Goal: Use online tool/utility: Use online tool/utility

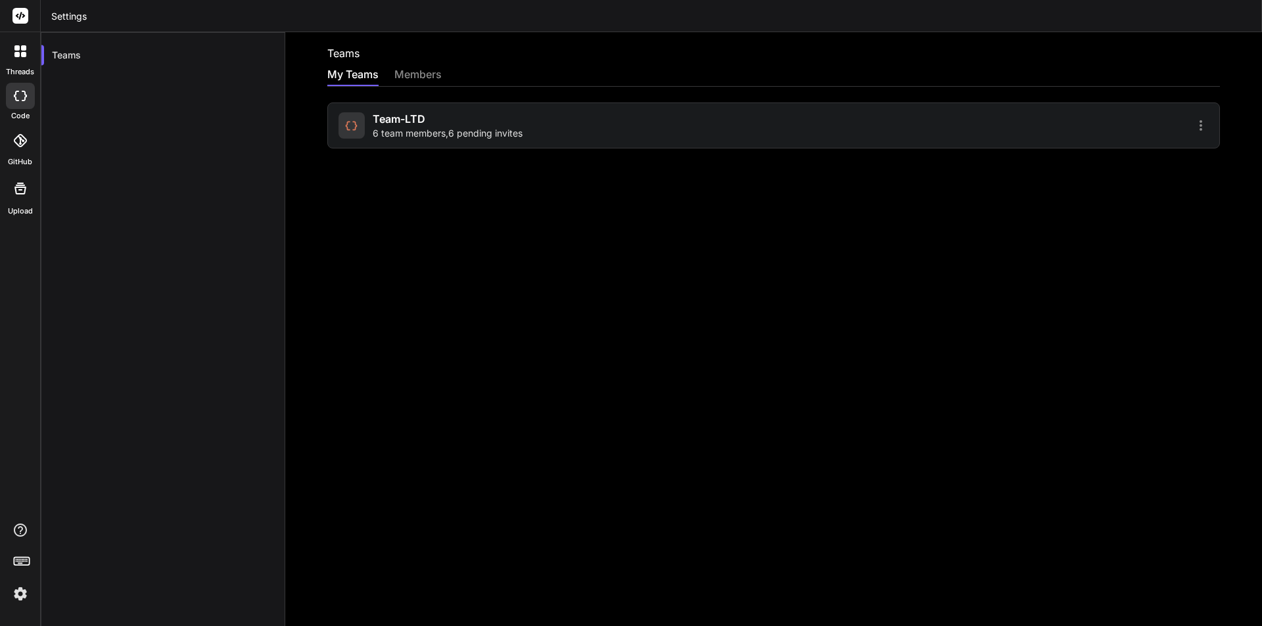
click at [618, 126] on div "Team-LTD 6 team members , 6 pending invites" at bounding box center [553, 125] width 431 height 29
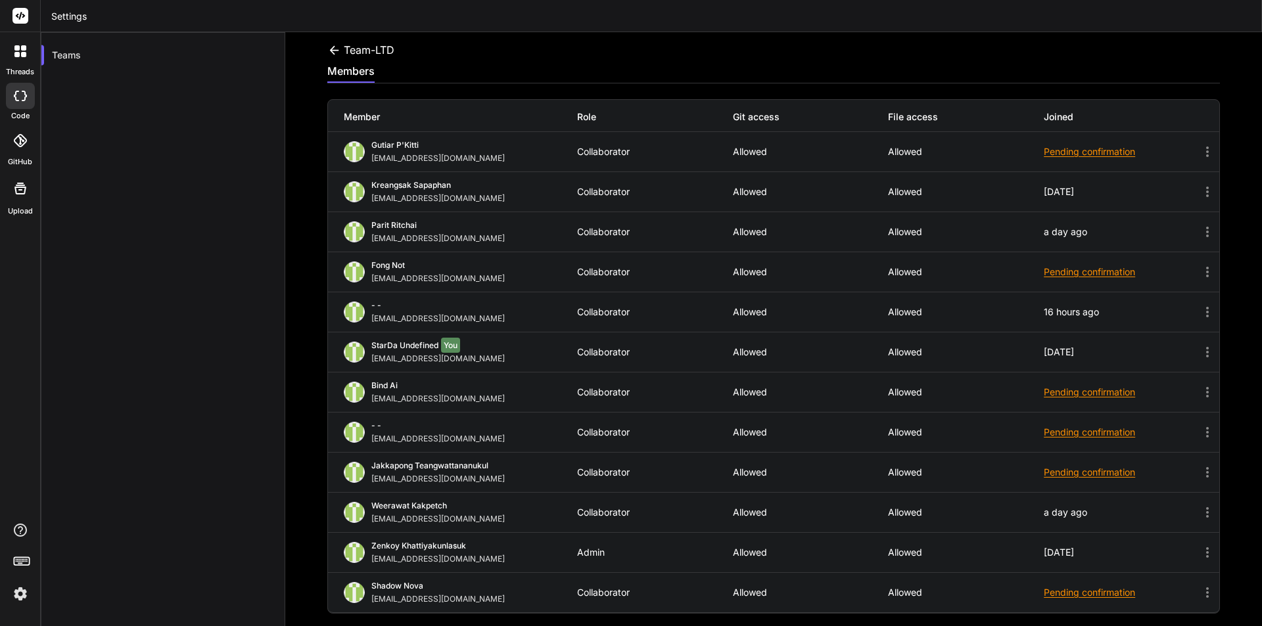
scroll to position [4, 0]
click at [386, 346] on span "StarDa undefined" at bounding box center [404, 345] width 67 height 10
click at [21, 51] on icon at bounding box center [20, 51] width 12 height 12
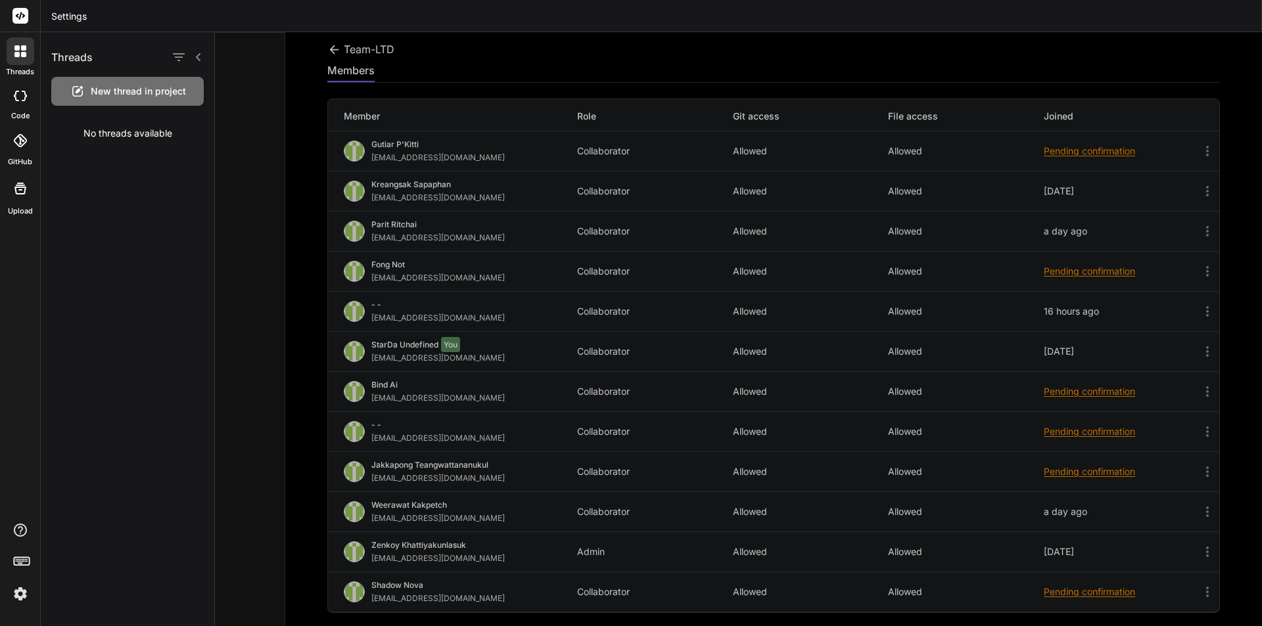
click at [156, 91] on span "New thread in project" at bounding box center [138, 91] width 95 height 13
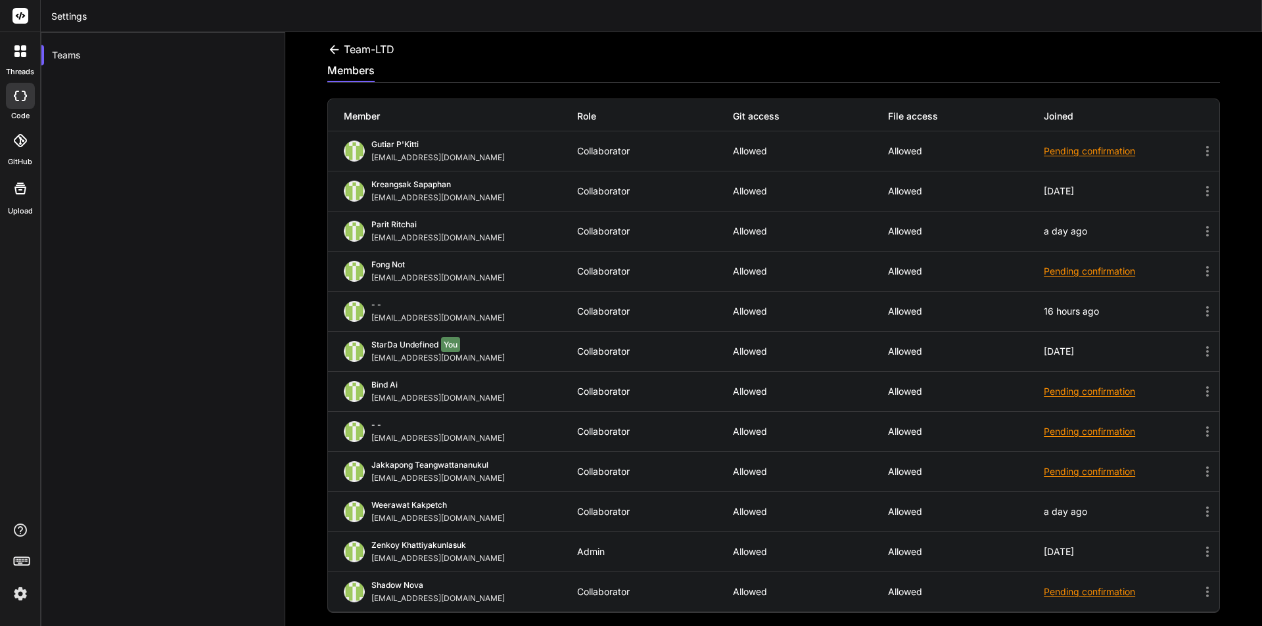
click at [18, 53] on icon at bounding box center [16, 54] width 5 height 5
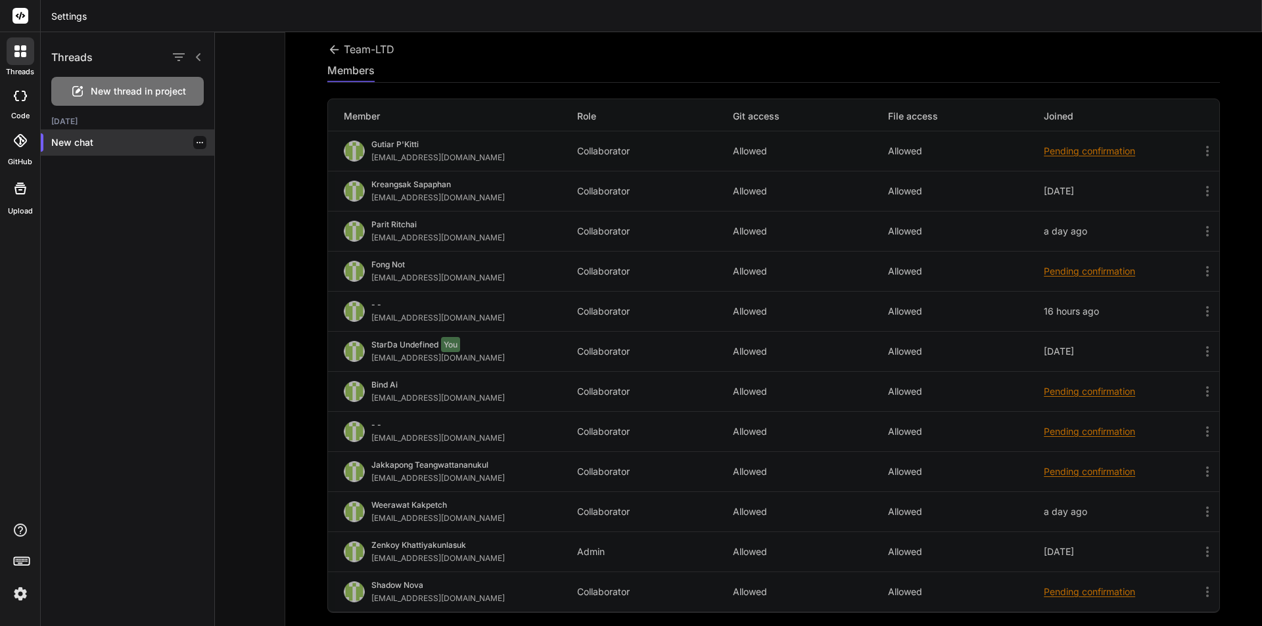
click at [77, 139] on p "New chat" at bounding box center [132, 142] width 163 height 13
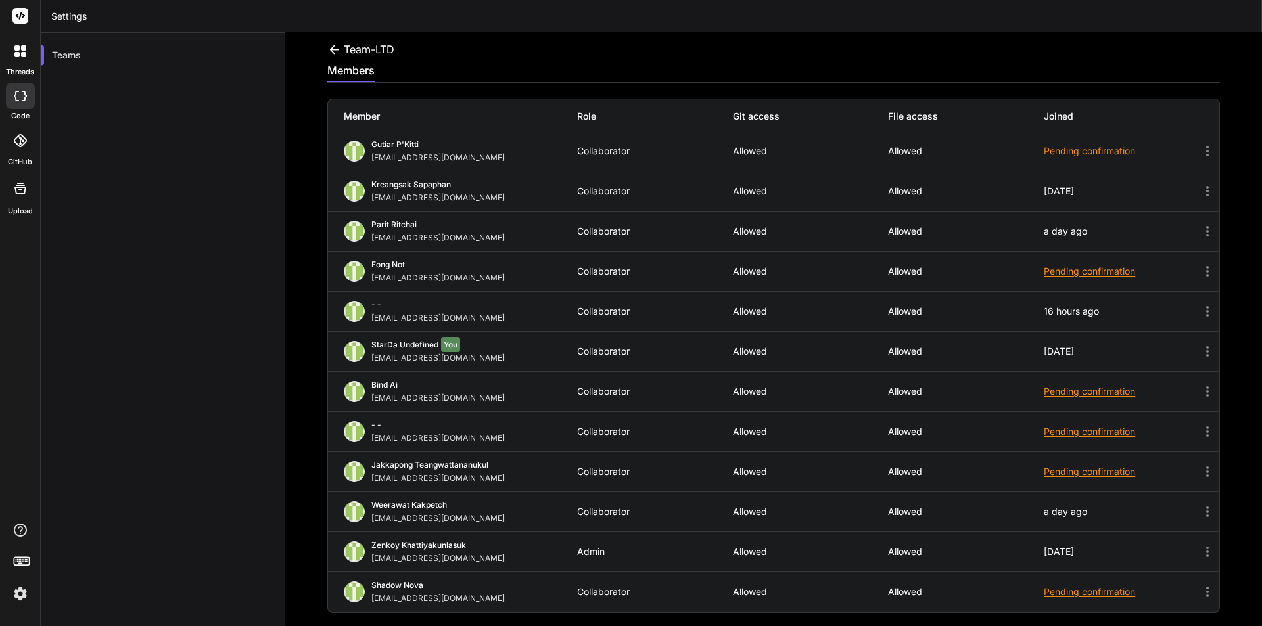
click at [332, 43] on icon at bounding box center [334, 50] width 14 height 14
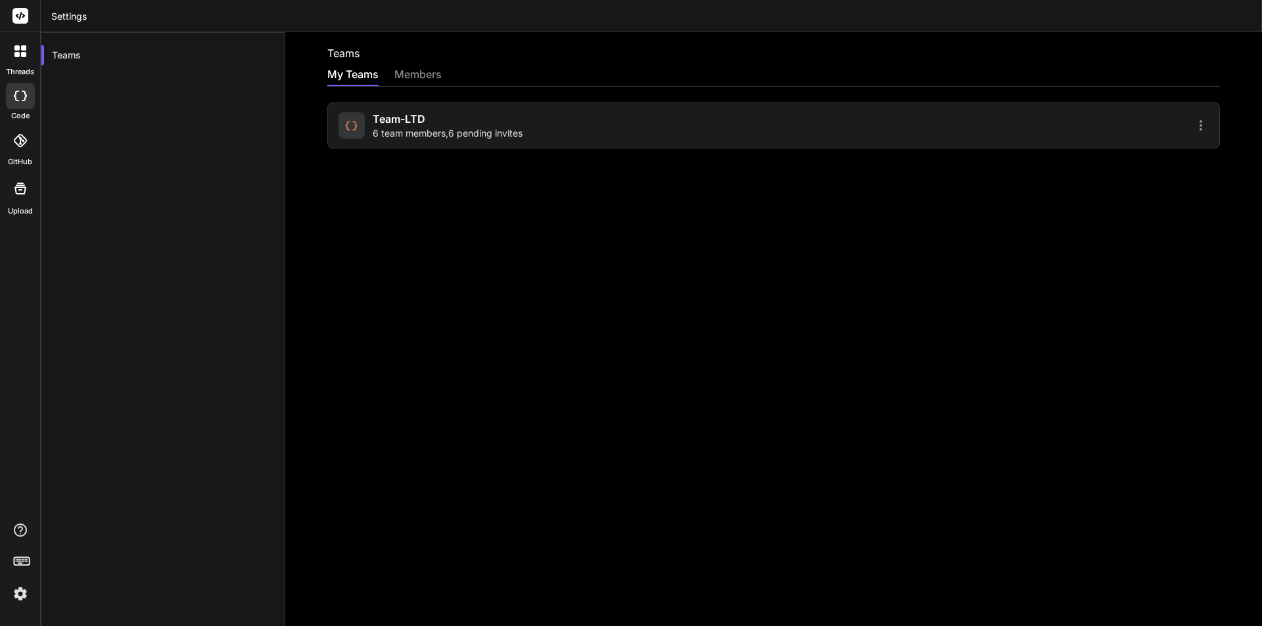
click at [22, 137] on icon at bounding box center [20, 140] width 13 height 13
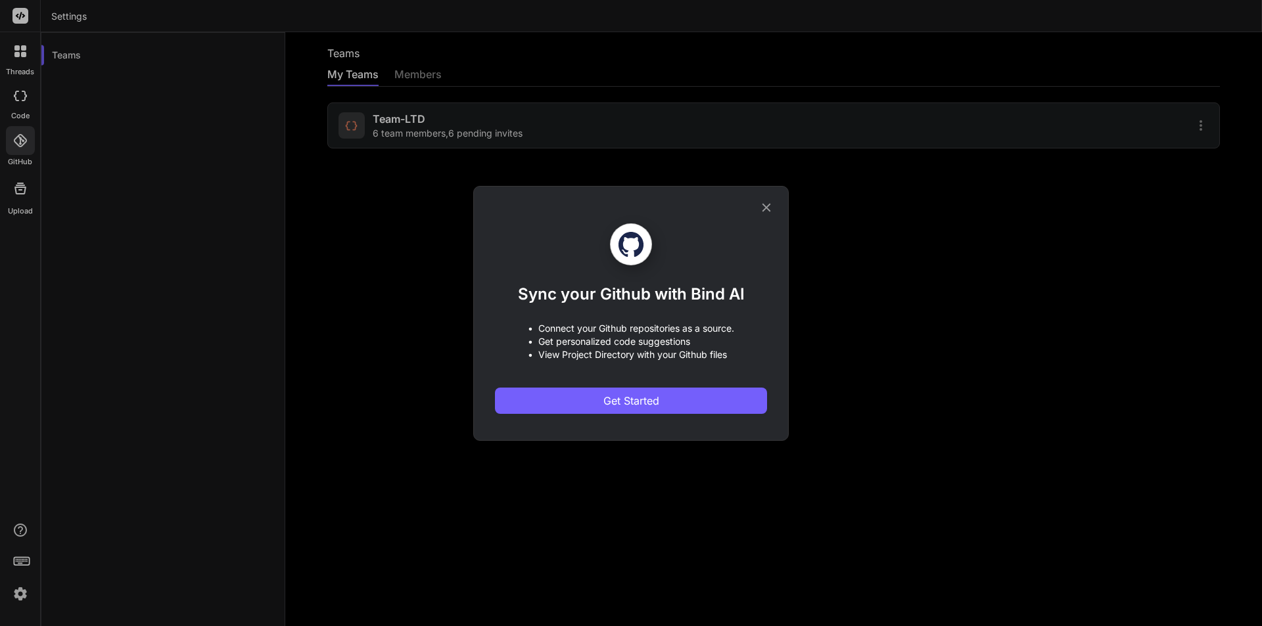
click at [766, 204] on icon at bounding box center [766, 207] width 14 height 14
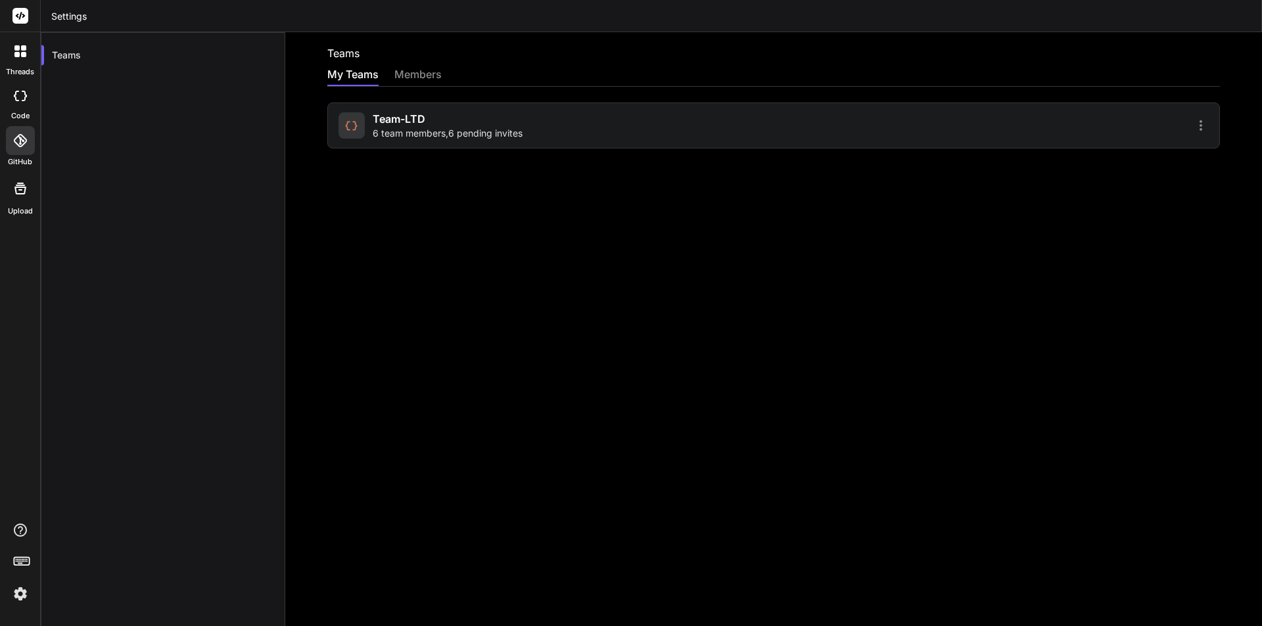
click at [23, 187] on icon at bounding box center [20, 189] width 12 height 12
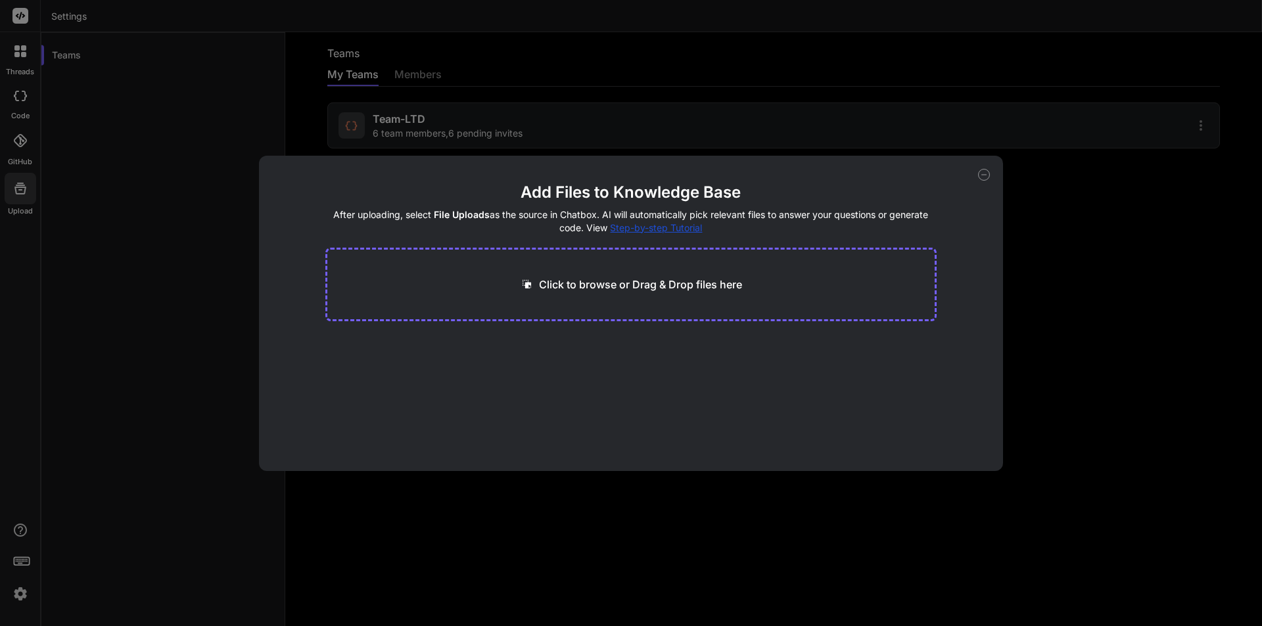
click at [153, 160] on div "Add Files to Knowledge Base After uploading, select File Uploads as the source …" at bounding box center [631, 313] width 1262 height 626
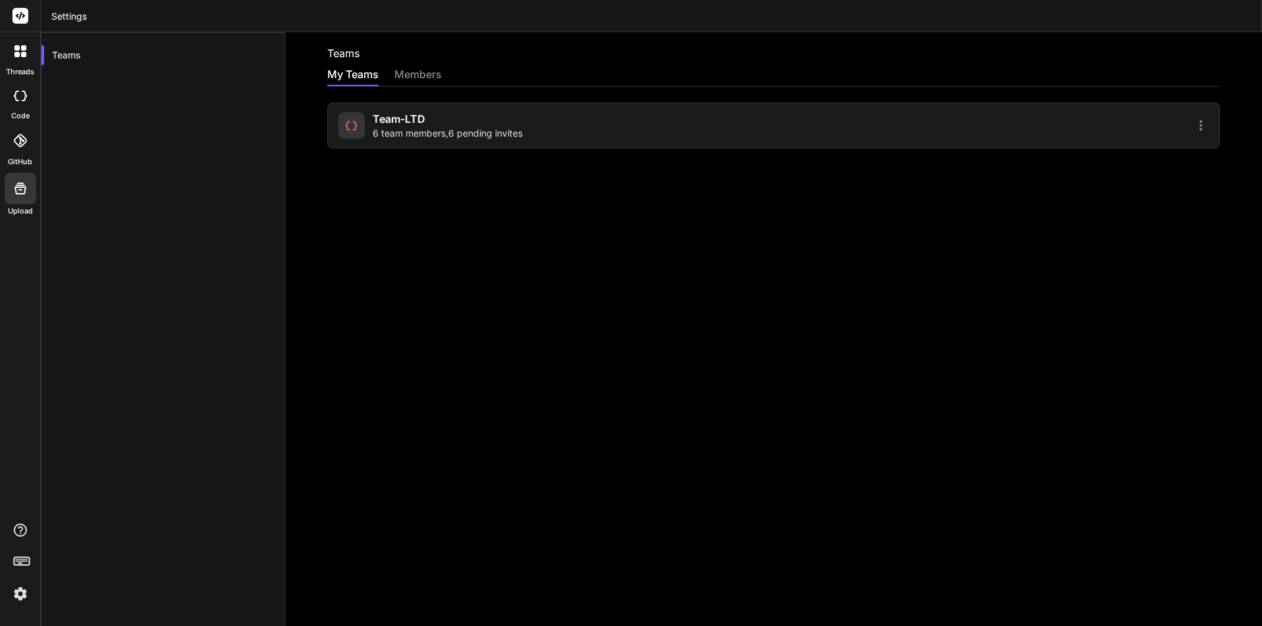
click at [20, 50] on icon at bounding box center [20, 51] width 12 height 12
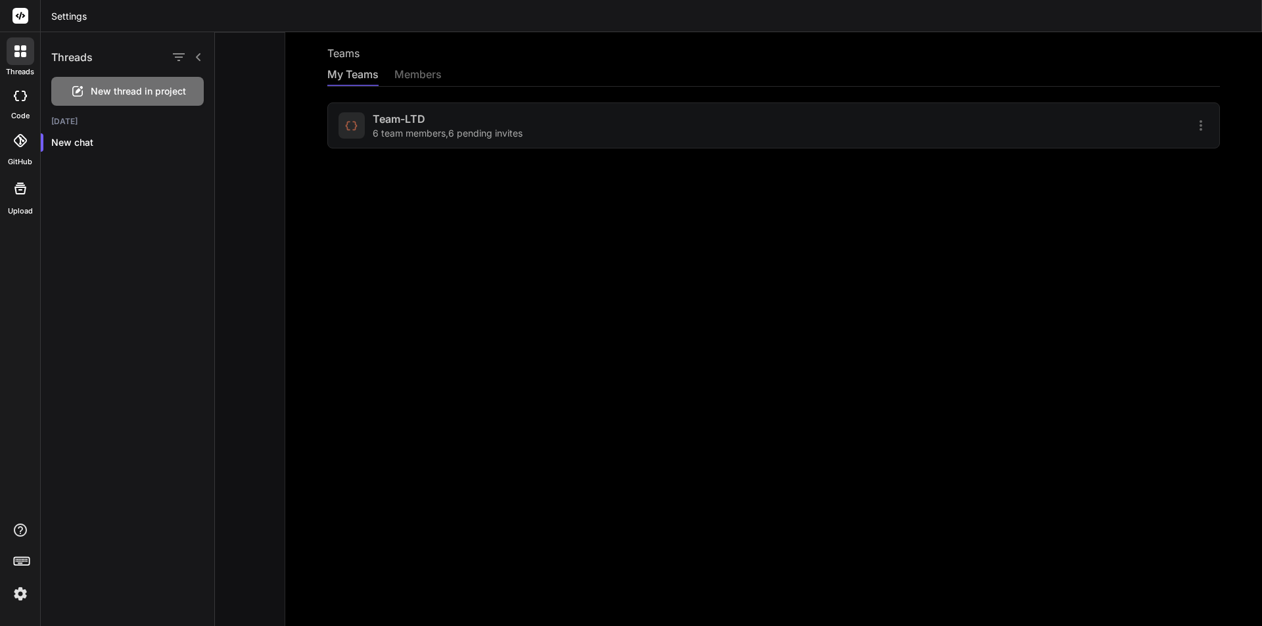
click at [193, 54] on div at bounding box center [187, 57] width 34 height 18
click at [80, 58] on h1 "Threads" at bounding box center [71, 57] width 41 height 16
click at [16, 99] on icon at bounding box center [16, 96] width 5 height 11
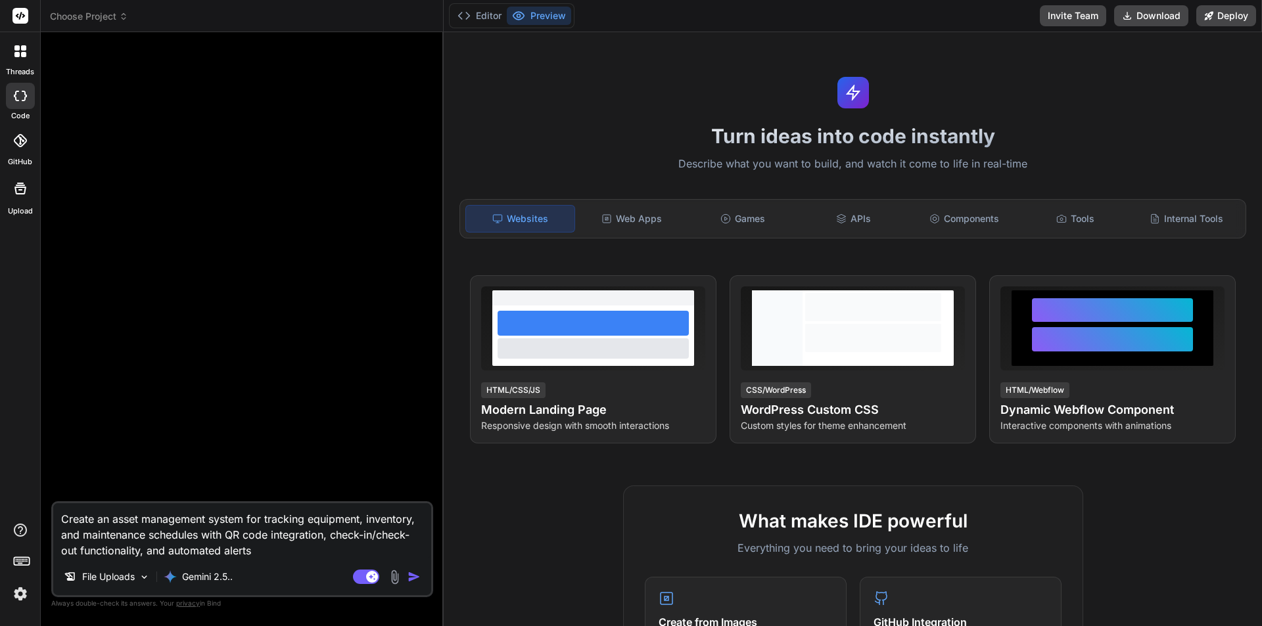
click at [26, 60] on div at bounding box center [21, 51] width 28 height 28
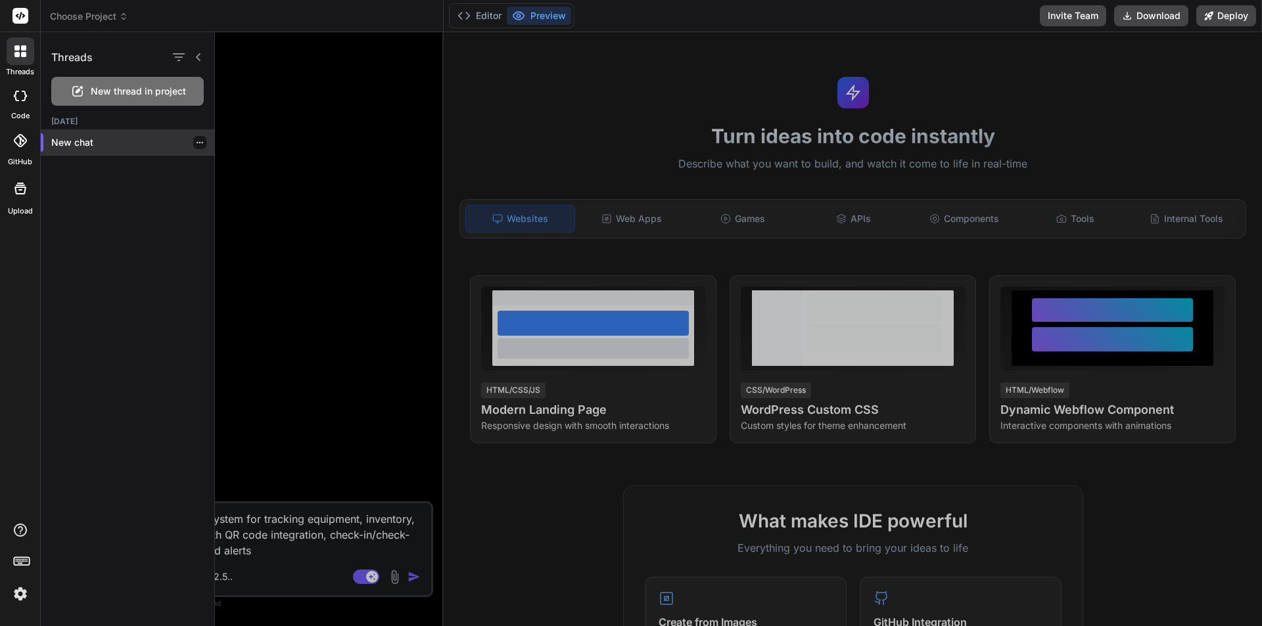
click at [99, 139] on p "New chat" at bounding box center [132, 142] width 163 height 13
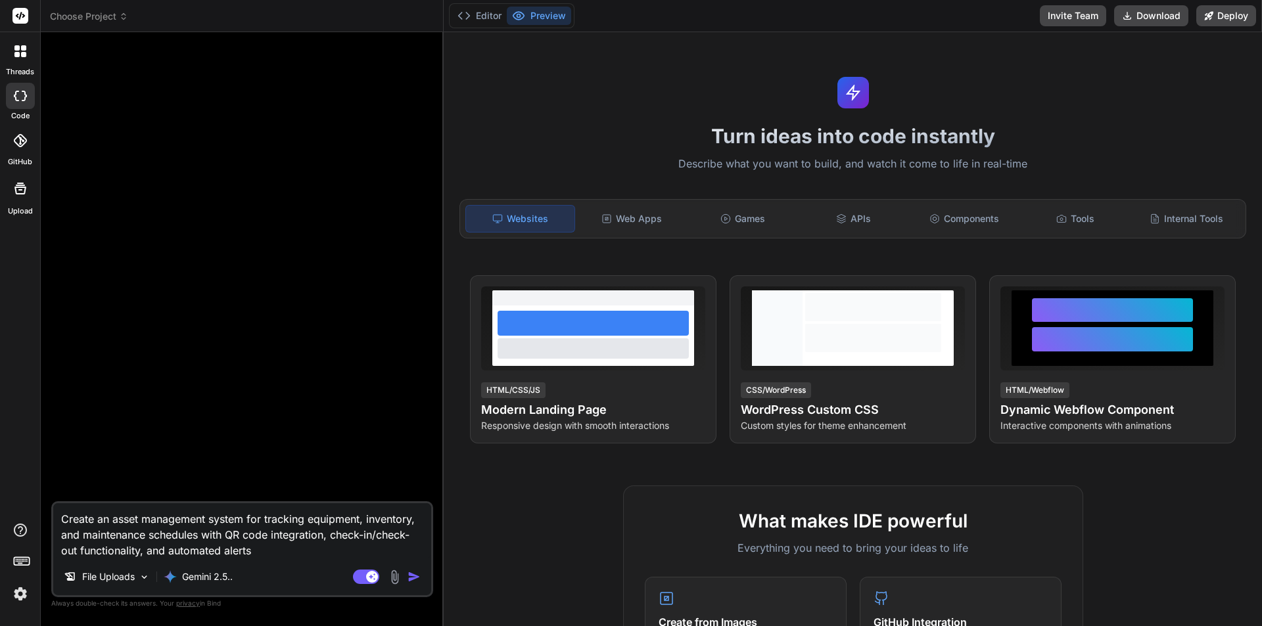
drag, startPoint x: 264, startPoint y: 555, endPoint x: 30, endPoint y: 488, distance: 242.6
click at [30, 488] on div "threads code GitHub Upload Choose Project Created with Pixso. Bind AI Web Searc…" at bounding box center [631, 313] width 1262 height 626
type textarea "x"
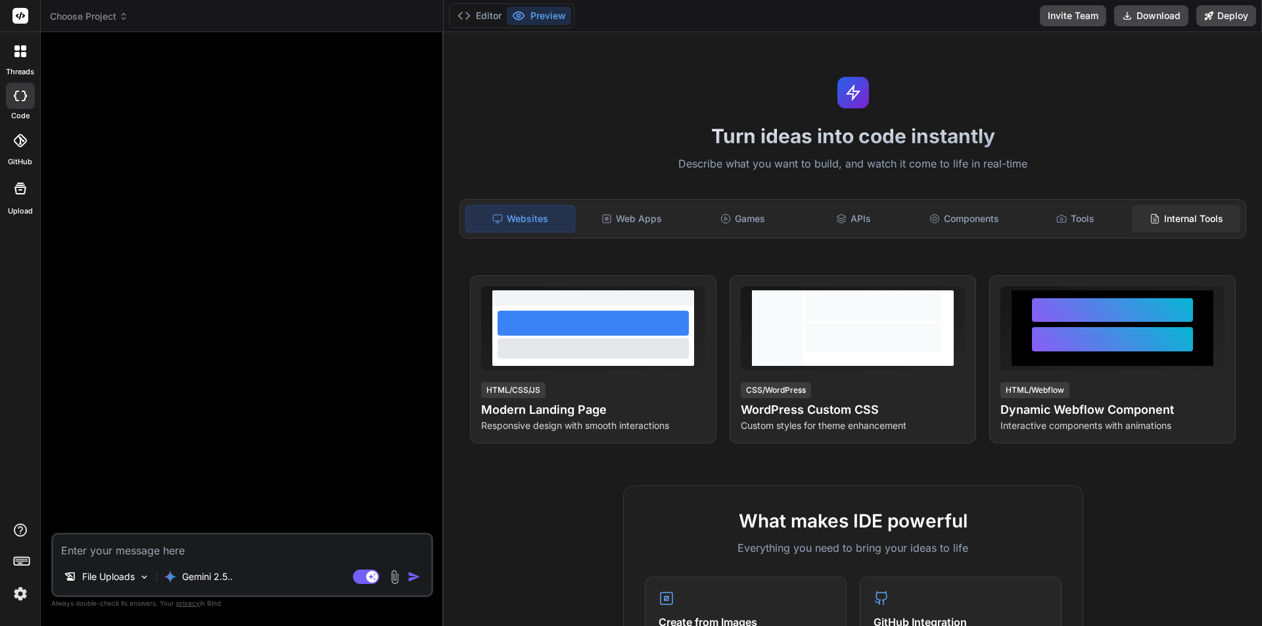
click at [1192, 219] on div "Internal Tools" at bounding box center [1186, 219] width 108 height 28
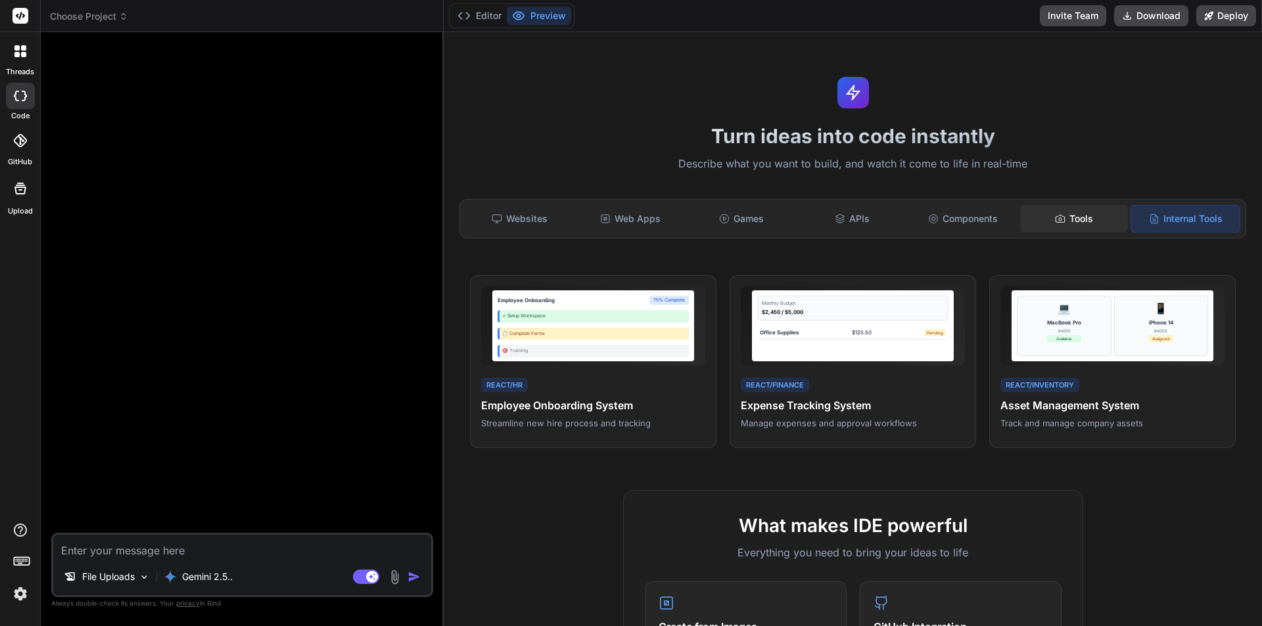
click at [1077, 216] on div "Tools" at bounding box center [1074, 219] width 108 height 28
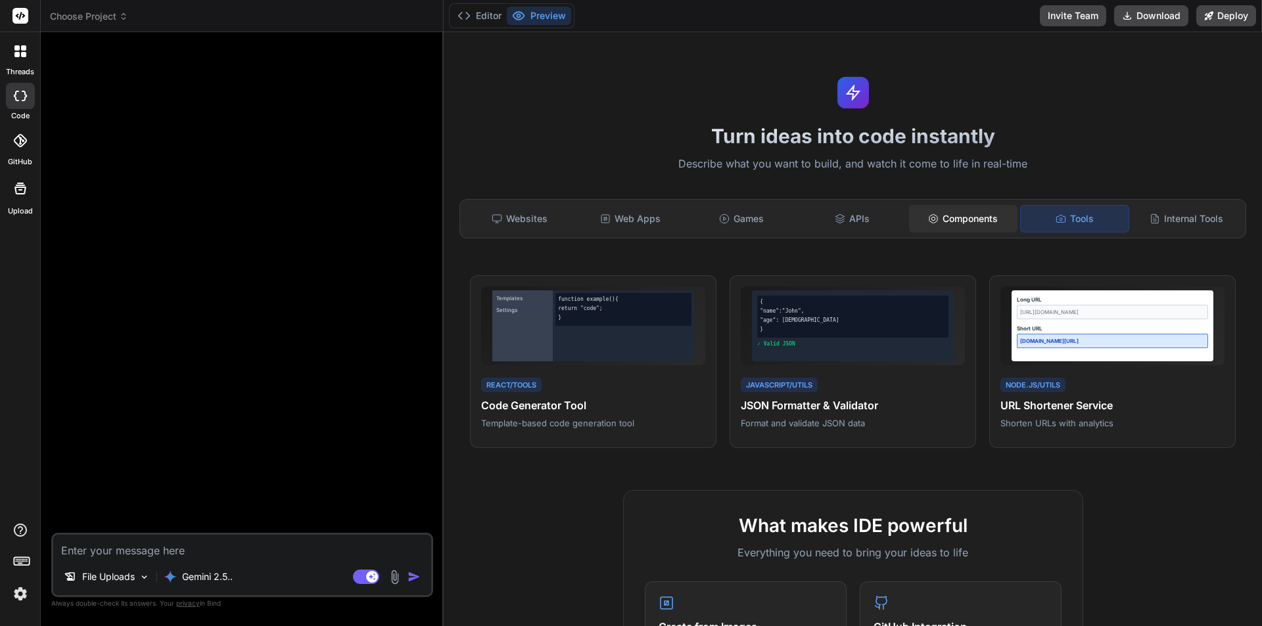
click at [973, 216] on div "Components" at bounding box center [963, 219] width 108 height 28
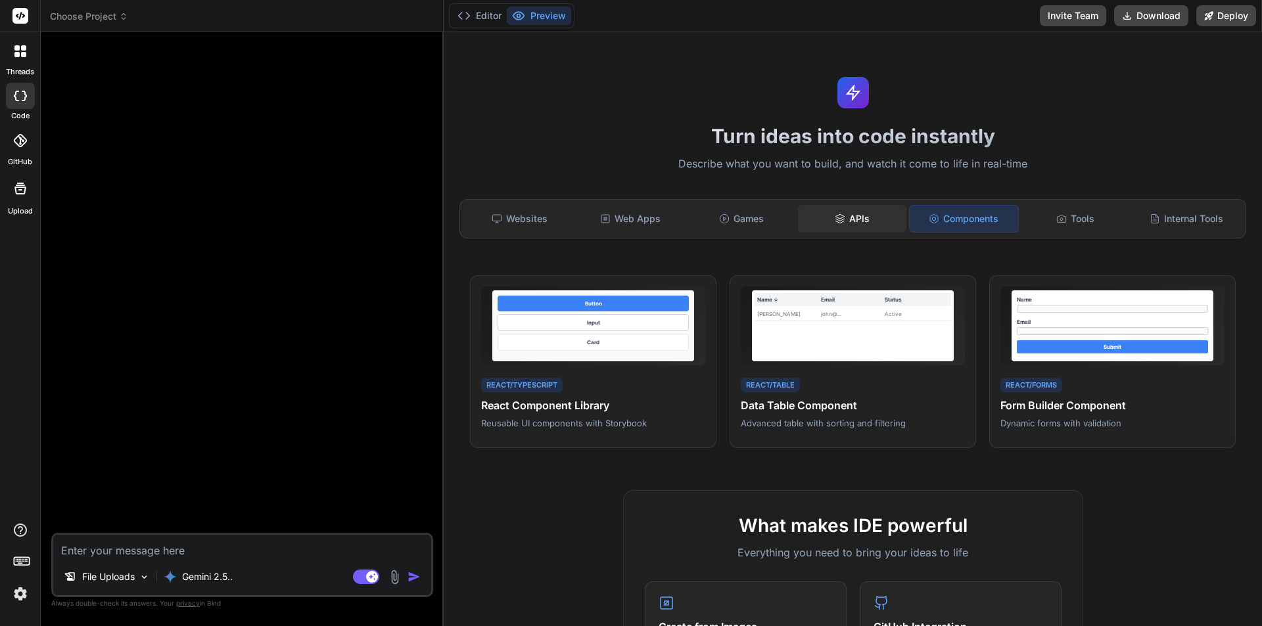
click at [836, 224] on div "APIs" at bounding box center [852, 219] width 108 height 28
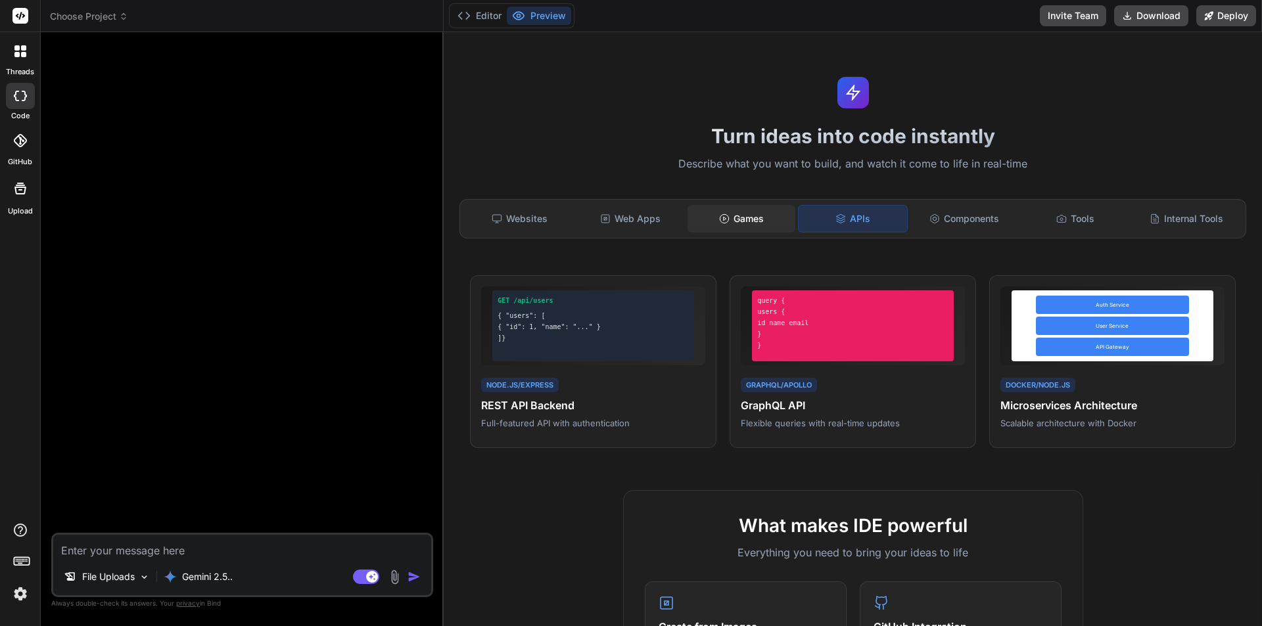
click at [735, 223] on div "Games" at bounding box center [741, 219] width 108 height 28
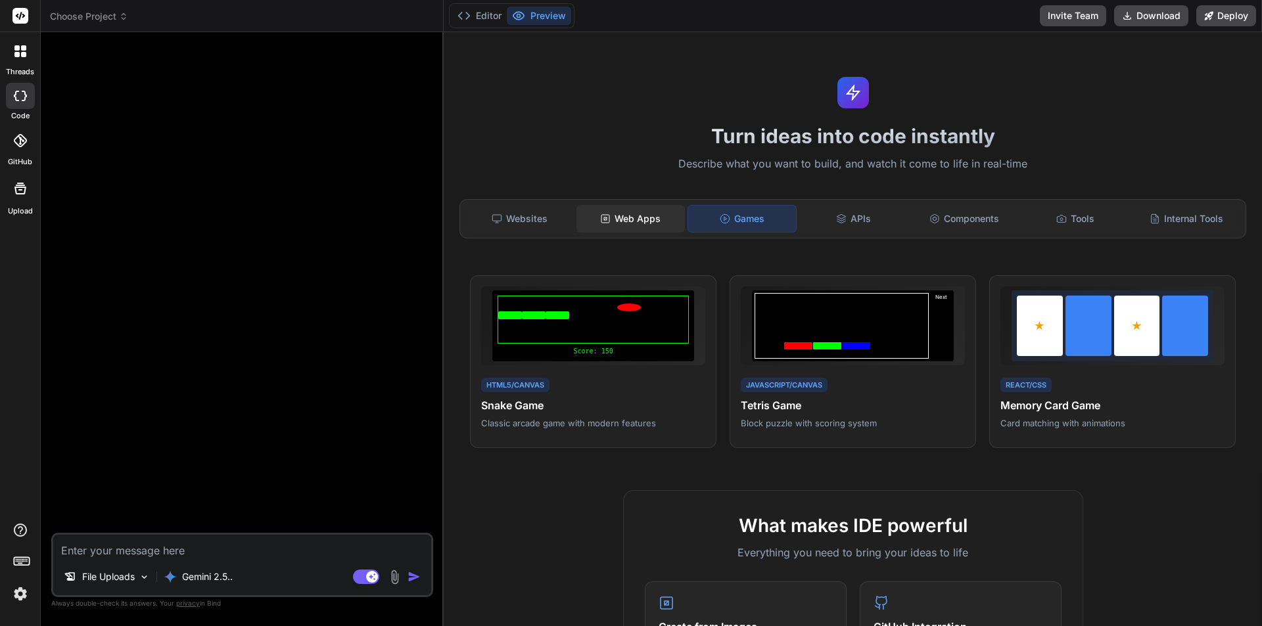
click at [620, 217] on div "Web Apps" at bounding box center [630, 219] width 108 height 28
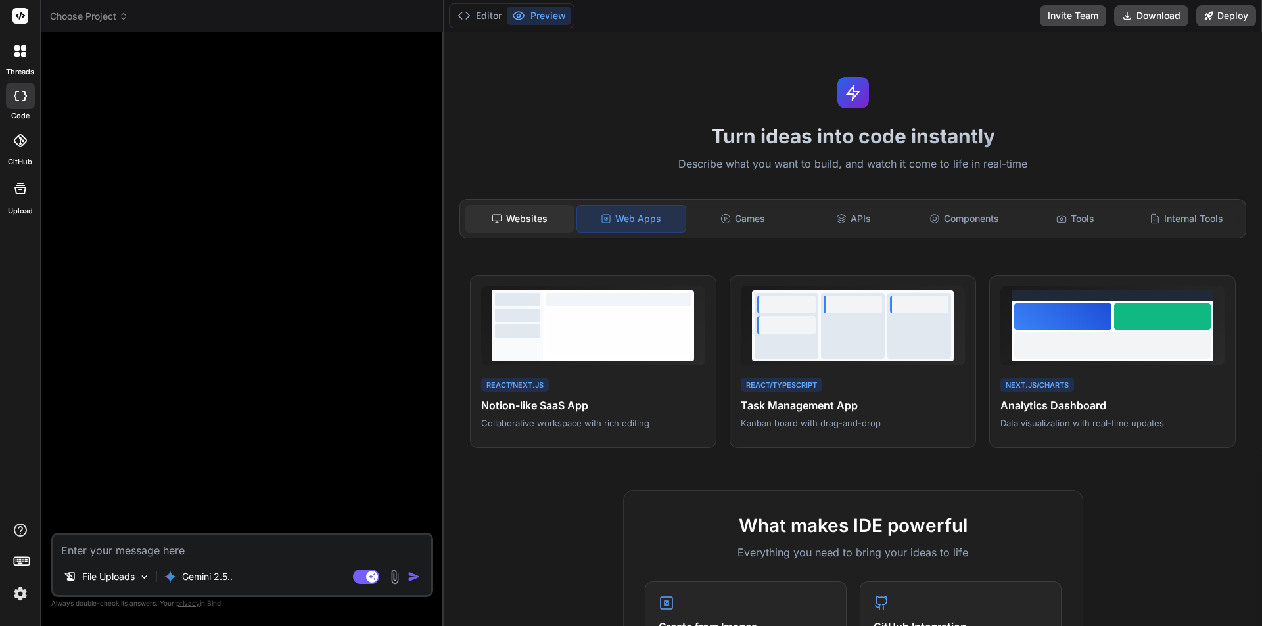
click at [538, 212] on div "Websites" at bounding box center [519, 219] width 108 height 28
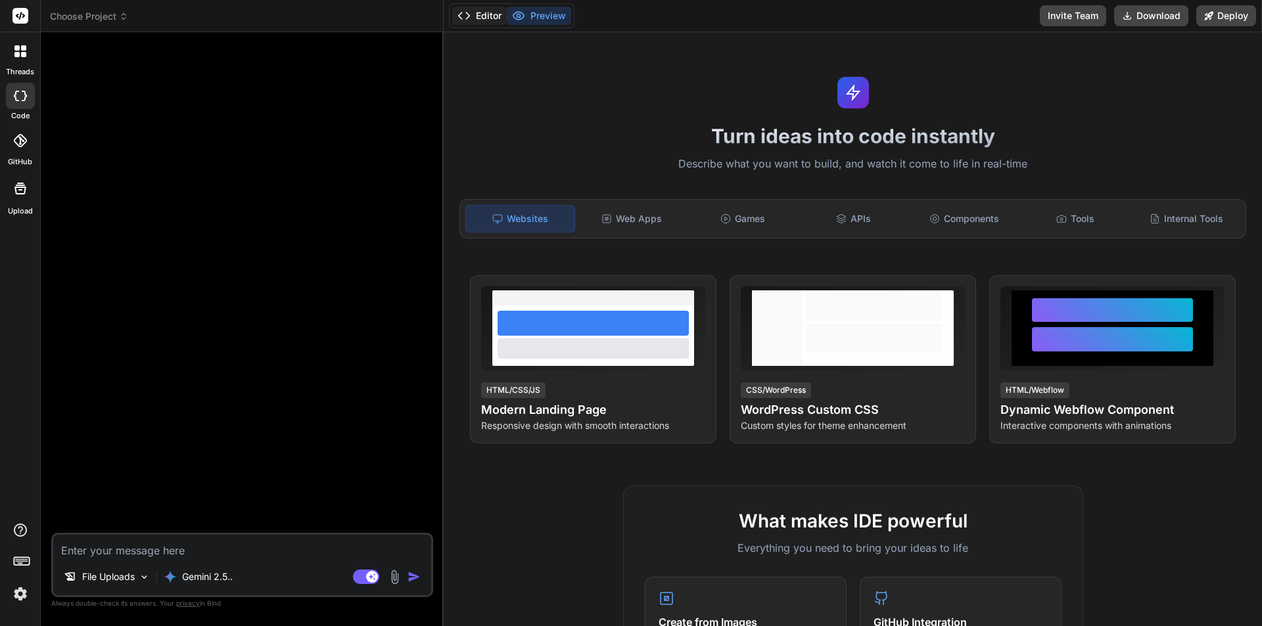
click at [476, 13] on button "Editor" at bounding box center [479, 16] width 55 height 18
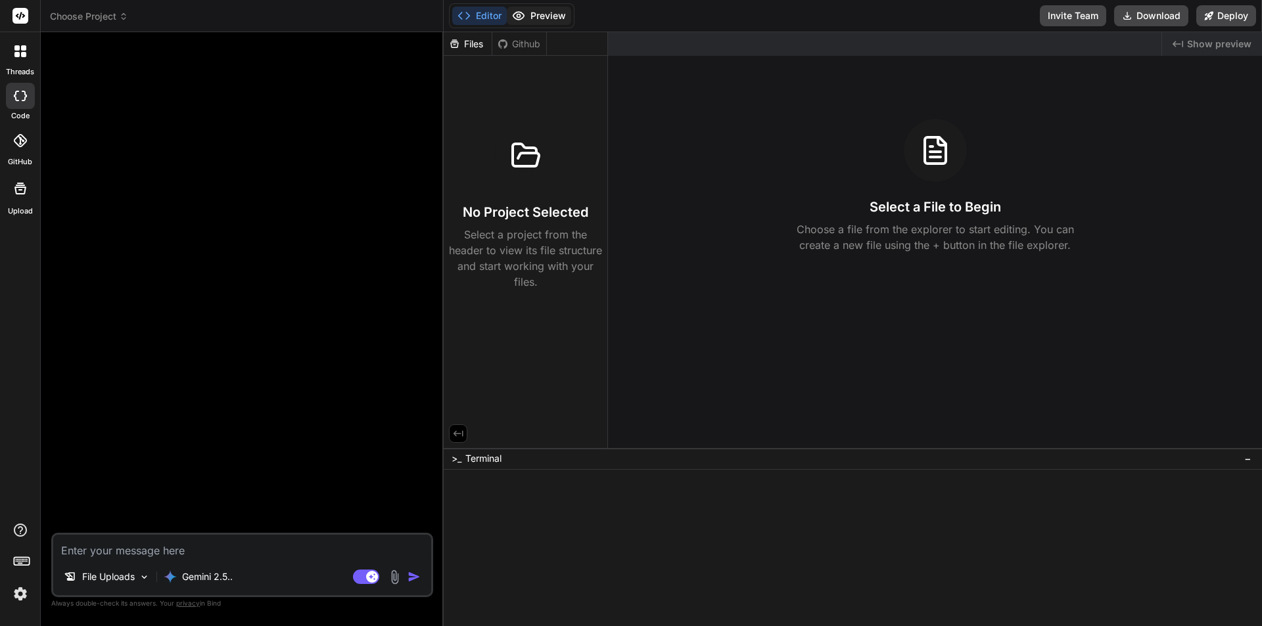
click at [539, 10] on button "Preview" at bounding box center [539, 16] width 64 height 18
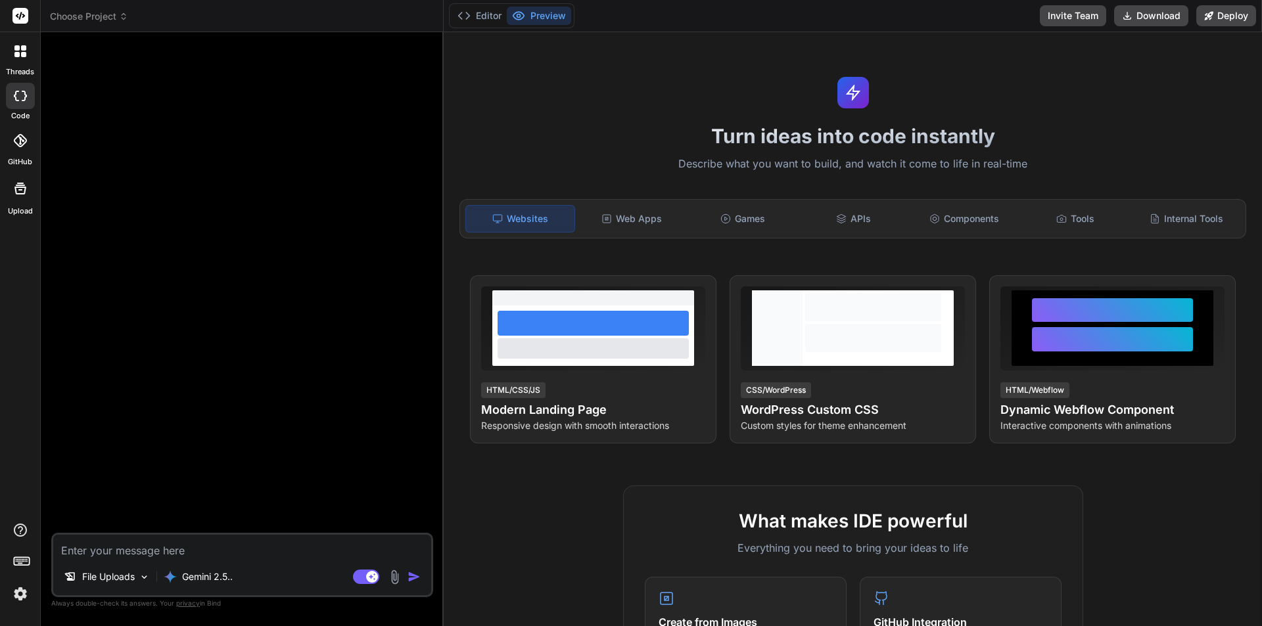
click at [18, 565] on rect at bounding box center [21, 561] width 15 height 8
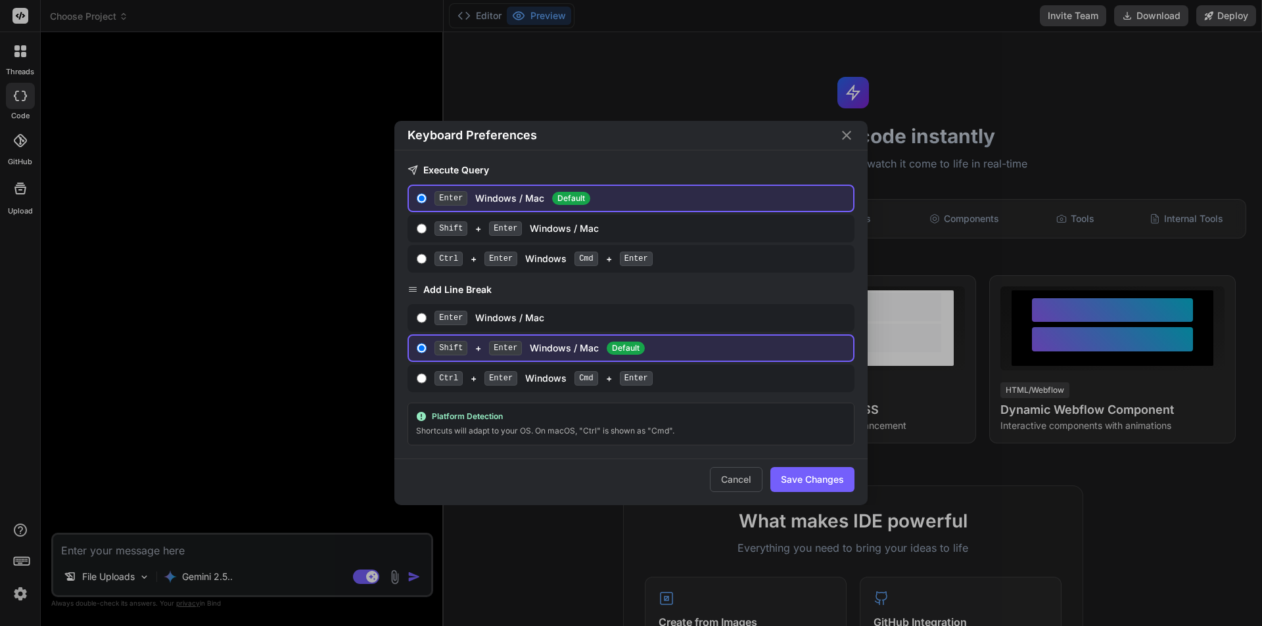
click at [293, 292] on div "Keyboard Preferences Execute Query Enter Windows / Mac Default Shift + Enter Wi…" at bounding box center [631, 313] width 1262 height 626
